Goal: Information Seeking & Learning: Learn about a topic

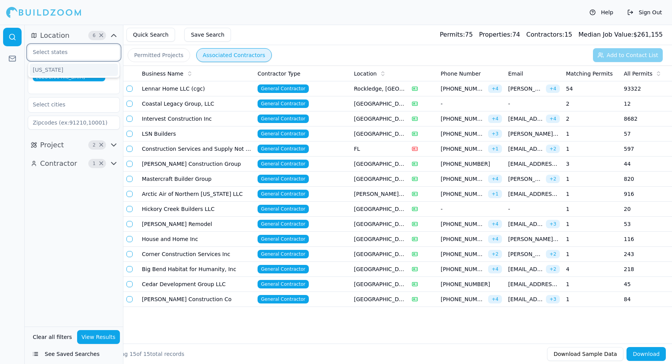
click at [100, 56] on input "text" at bounding box center [69, 52] width 82 height 14
click at [89, 68] on div "[US_STATE]" at bounding box center [74, 70] width 88 height 12
click at [149, 34] on button "Quick Search" at bounding box center [151, 35] width 49 height 14
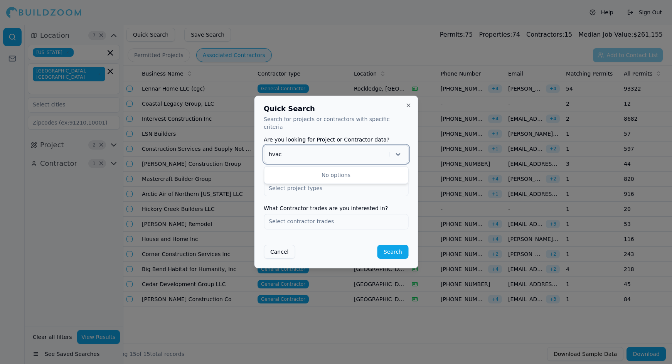
type input "hvac"
click at [388, 247] on button "Search" at bounding box center [393, 252] width 31 height 14
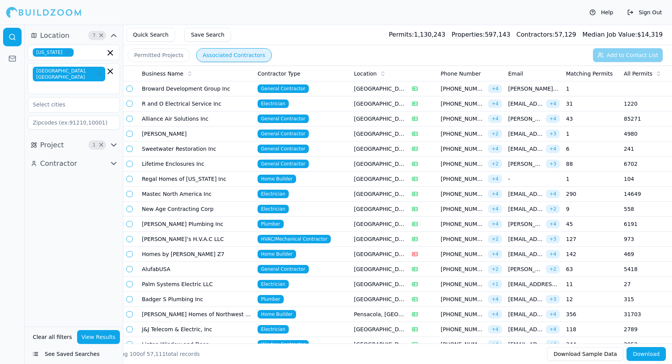
click at [67, 139] on button "Project 1 ×" at bounding box center [74, 145] width 92 height 12
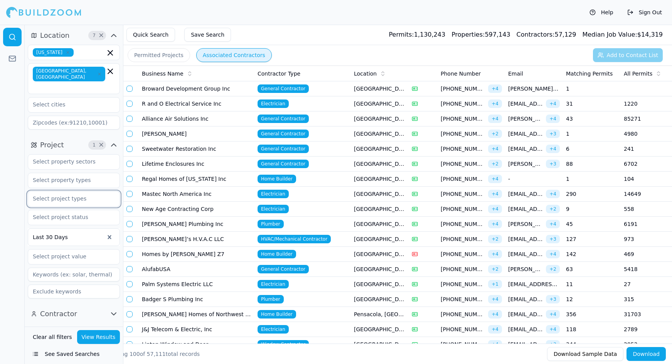
click at [67, 192] on input "text" at bounding box center [69, 199] width 82 height 14
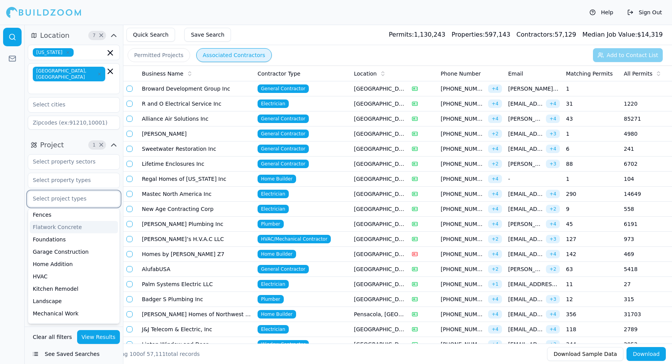
scroll to position [114, 0]
click at [52, 269] on div "HVAC" at bounding box center [74, 275] width 88 height 12
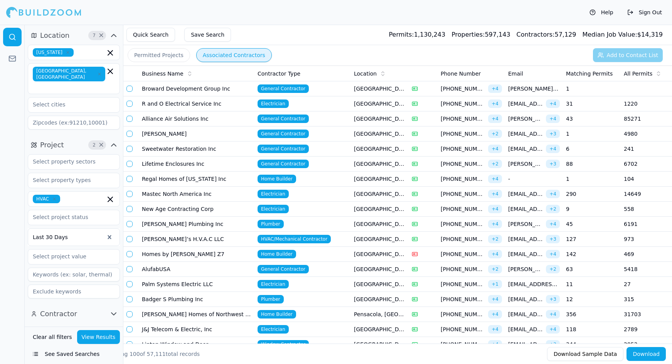
click at [94, 337] on button "View Results" at bounding box center [98, 337] width 43 height 14
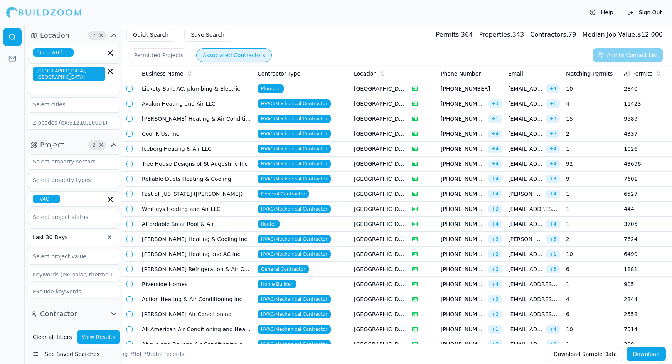
click at [56, 197] on icon "button" at bounding box center [54, 199] width 5 height 5
click at [17, 206] on div at bounding box center [12, 194] width 25 height 339
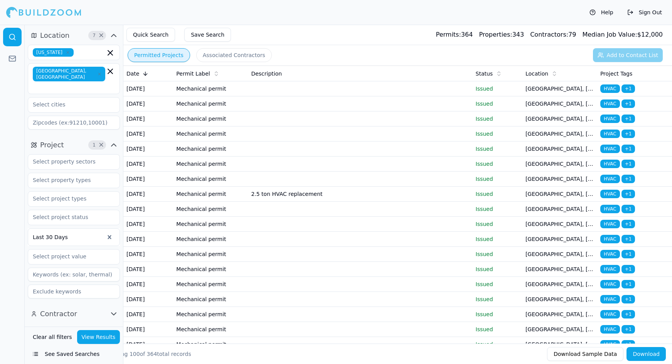
click at [176, 54] on button "Permitted Projects" at bounding box center [159, 55] width 62 height 14
